Goal: Use online tool/utility: Use online tool/utility

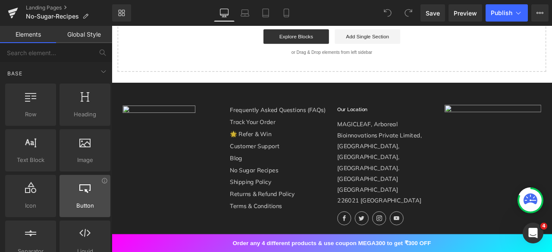
scroll to position [115, 0]
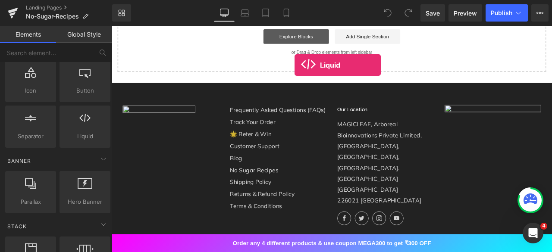
drag, startPoint x: 195, startPoint y: 168, endPoint x: 330, endPoint y: 79, distance: 161.9
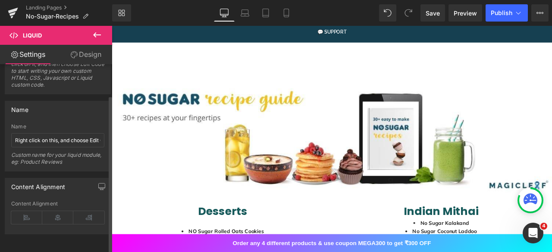
scroll to position [0, 0]
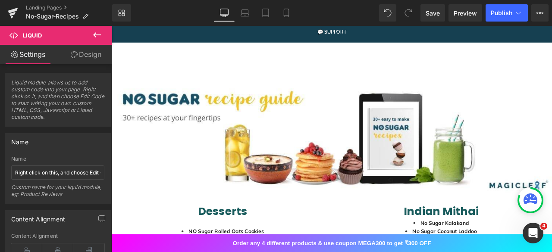
click at [97, 35] on icon at bounding box center [97, 34] width 8 height 5
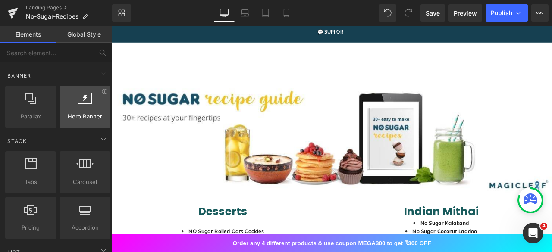
scroll to position [200, 0]
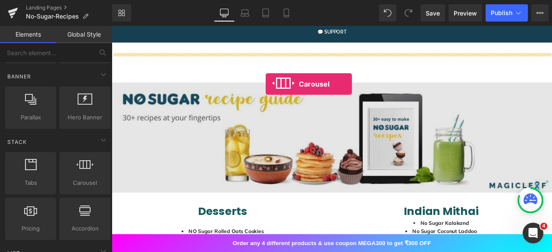
drag, startPoint x: 195, startPoint y: 201, endPoint x: 294, endPoint y: 94, distance: 145.6
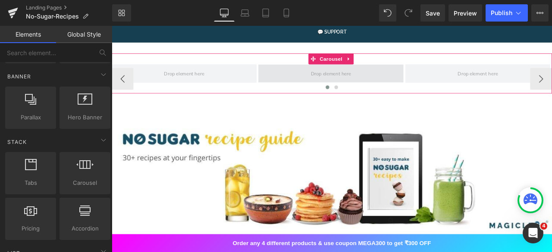
click at [390, 77] on span at bounding box center [372, 82] width 54 height 15
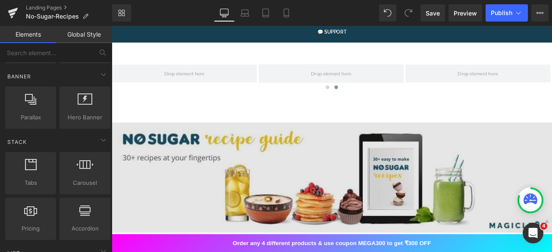
drag, startPoint x: 625, startPoint y: 86, endPoint x: 174, endPoint y: 143, distance: 454.0
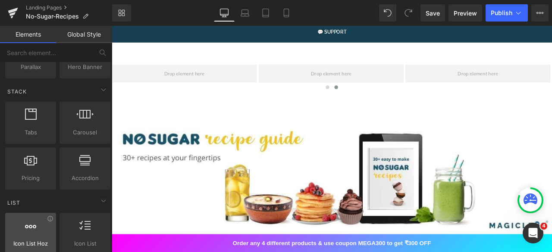
scroll to position [250, 0]
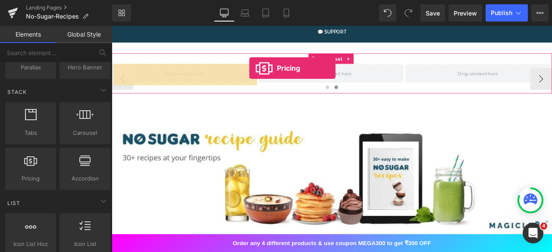
drag, startPoint x: 137, startPoint y: 191, endPoint x: 275, endPoint y: 76, distance: 179.5
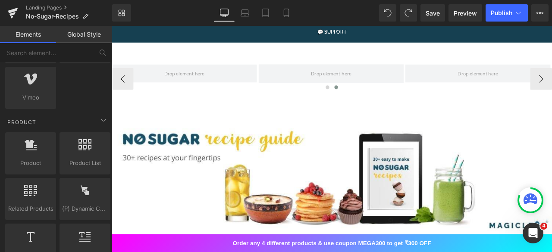
scroll to position [707, 0]
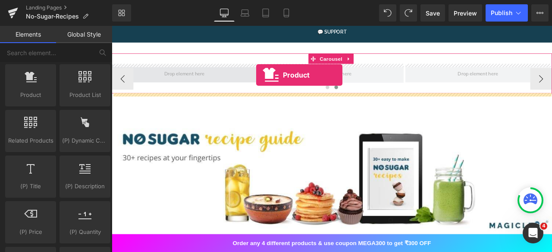
drag, startPoint x: 146, startPoint y: 119, endPoint x: 283, endPoint y: 84, distance: 141.3
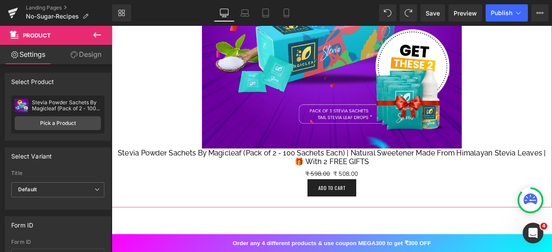
scroll to position [330, 0]
click at [421, 158] on img at bounding box center [373, 18] width 308 height 308
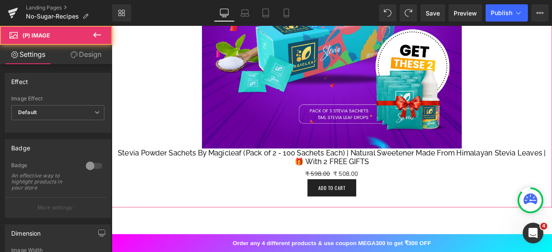
click at [379, 156] on img at bounding box center [373, 18] width 308 height 308
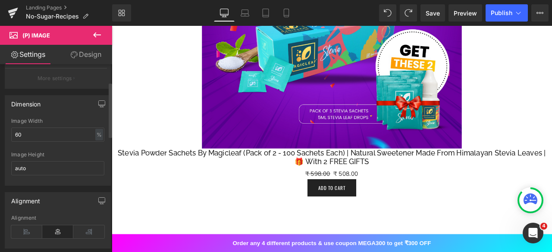
scroll to position [0, 0]
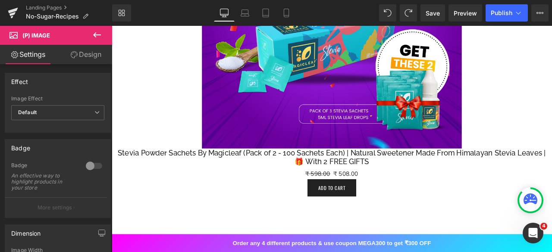
click at [92, 53] on link "Design" at bounding box center [86, 54] width 56 height 19
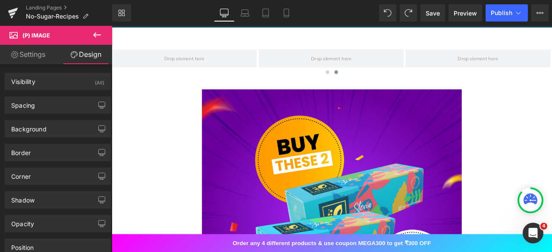
click at [26, 56] on link "Settings" at bounding box center [28, 54] width 56 height 19
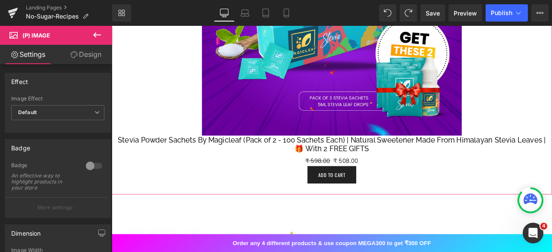
scroll to position [346, 0]
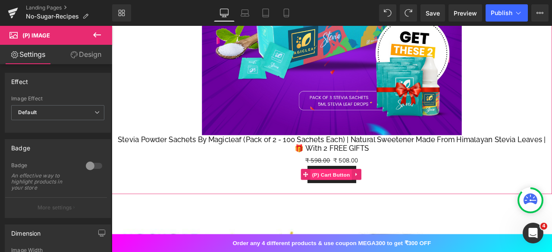
click at [380, 203] on span "(P) Cart Button" at bounding box center [371, 202] width 49 height 13
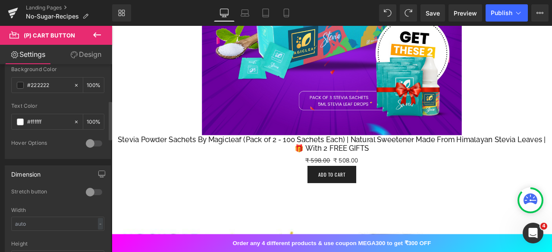
scroll to position [0, 0]
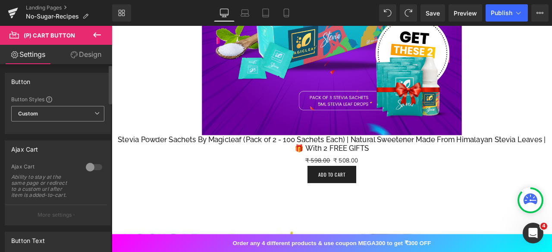
click at [84, 117] on span "Custom Setup Global Style" at bounding box center [57, 114] width 93 height 16
click at [44, 195] on div "Ability to stay at the same page or redirect to a custom url after item is adde…" at bounding box center [43, 186] width 65 height 24
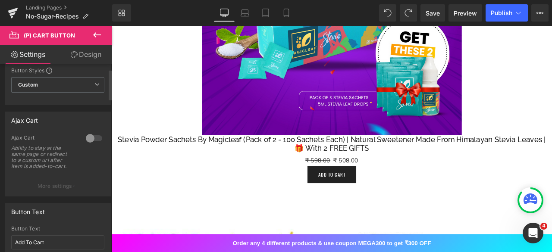
click at [85, 137] on div at bounding box center [94, 139] width 21 height 14
click at [70, 184] on p "More settings" at bounding box center [55, 186] width 35 height 8
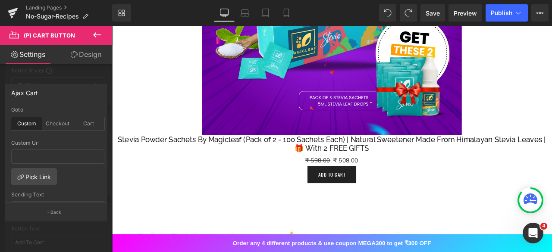
click at [62, 85] on div "Ajax Cart" at bounding box center [55, 93] width 101 height 16
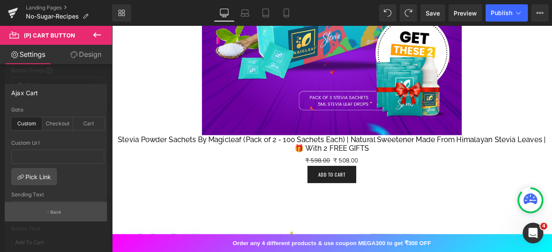
click at [53, 207] on button "Back" at bounding box center [56, 211] width 102 height 19
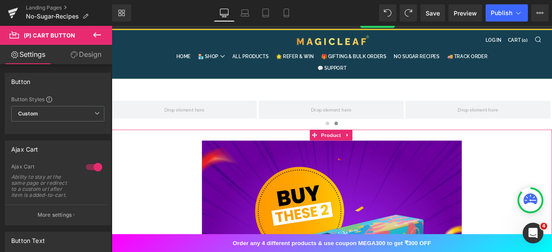
scroll to position [0, 0]
